Goal: Information Seeking & Learning: Understand process/instructions

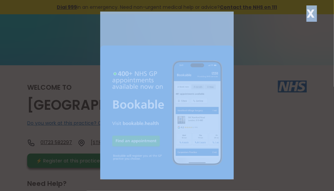
drag, startPoint x: 310, startPoint y: 13, endPoint x: 315, endPoint y: 3, distance: 10.9
click at [315, 3] on div "X" at bounding box center [167, 95] width 334 height 191
click at [315, 2] on div "X" at bounding box center [167, 95] width 334 height 191
click at [310, 14] on strong "X" at bounding box center [310, 13] width 8 height 16
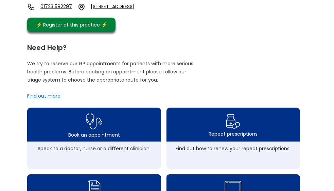
scroll to position [149, 0]
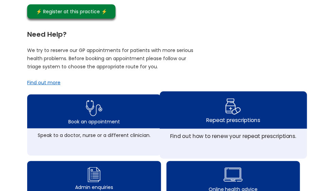
click at [241, 116] on img at bounding box center [233, 106] width 16 height 20
click at [241, 111] on img at bounding box center [233, 106] width 16 height 20
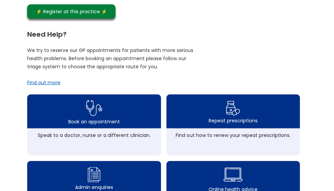
click at [215, 38] on div "Need Help?" at bounding box center [163, 33] width 273 height 10
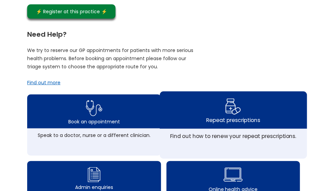
click at [241, 107] on img at bounding box center [233, 106] width 16 height 20
click at [253, 122] on div "Repeat prescriptions" at bounding box center [233, 119] width 54 height 7
click at [249, 140] on div "Find out how to renew your repeat prescriptions." at bounding box center [233, 135] width 140 height 7
click at [259, 140] on div "Find out how to renew your repeat prescriptions." at bounding box center [233, 135] width 140 height 7
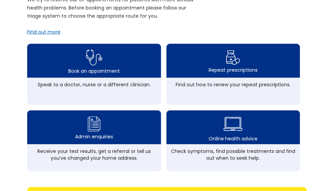
scroll to position [204, 0]
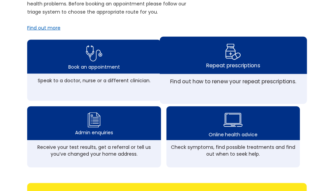
click at [241, 56] on img at bounding box center [233, 52] width 16 height 20
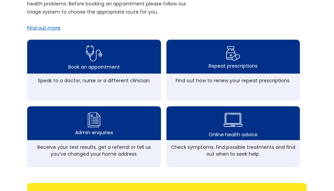
click at [60, 30] on div "Find out more" at bounding box center [43, 27] width 33 height 7
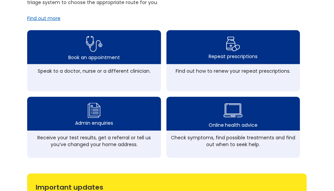
scroll to position [47, 0]
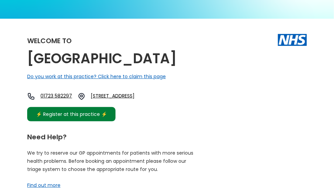
click at [111, 114] on div "⚡️ Register at this practice ⚡️" at bounding box center [72, 113] width 78 height 7
